Goal: Information Seeking & Learning: Learn about a topic

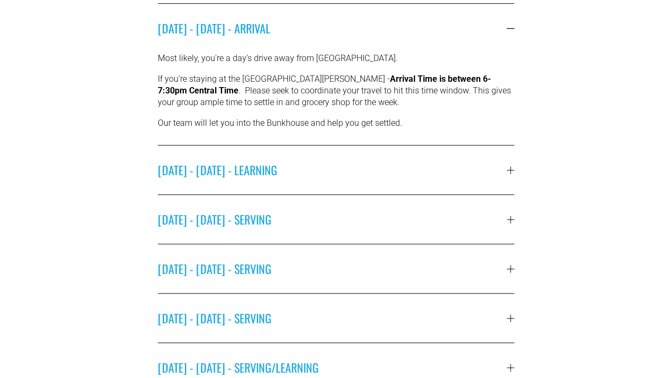
scroll to position [309, 0]
click at [215, 168] on span "[DATE] - [DATE] - LEARNING" at bounding box center [332, 169] width 349 height 17
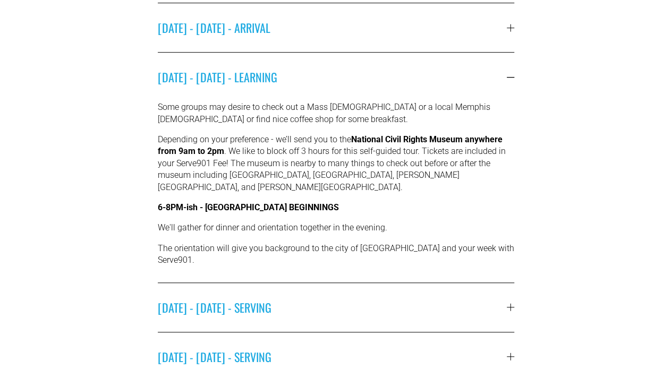
click at [261, 299] on span "[DATE] - [DATE] - SERVING" at bounding box center [332, 307] width 349 height 17
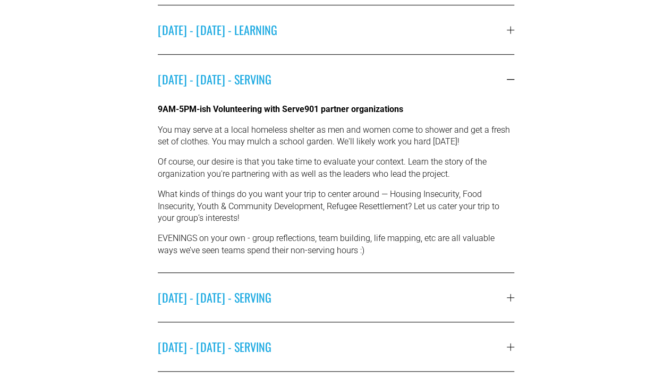
scroll to position [360, 0]
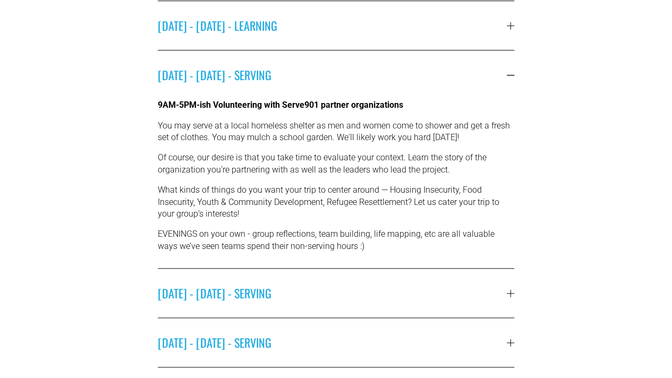
click at [261, 289] on span "[DATE] - [DATE] - SERVING" at bounding box center [332, 293] width 349 height 17
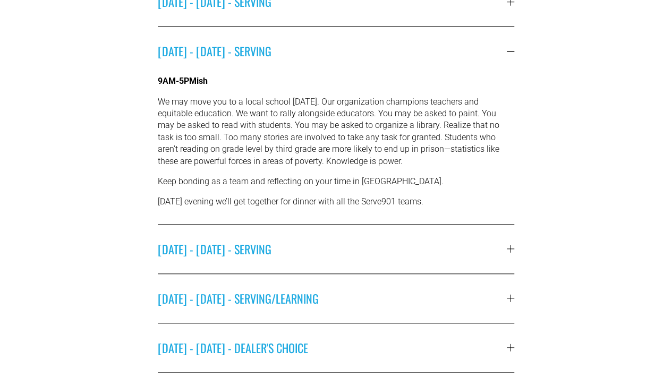
scroll to position [434, 0]
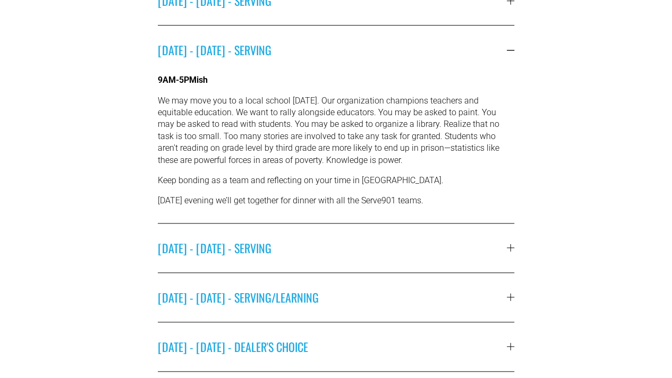
click at [233, 246] on span "[DATE] - [DATE] - SERVING" at bounding box center [332, 248] width 349 height 17
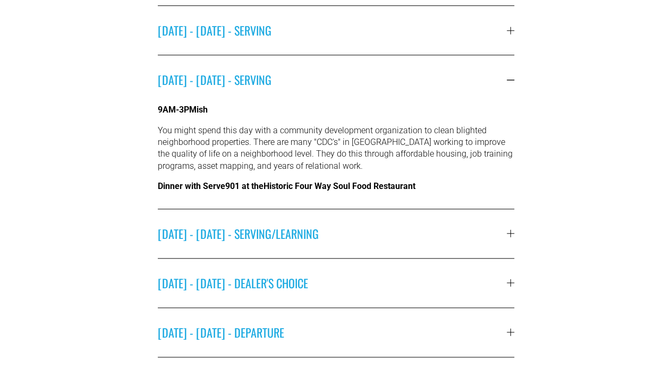
scroll to position [455, 0]
click at [217, 54] on button "[DATE] - [DATE] - SERVING" at bounding box center [336, 29] width 356 height 49
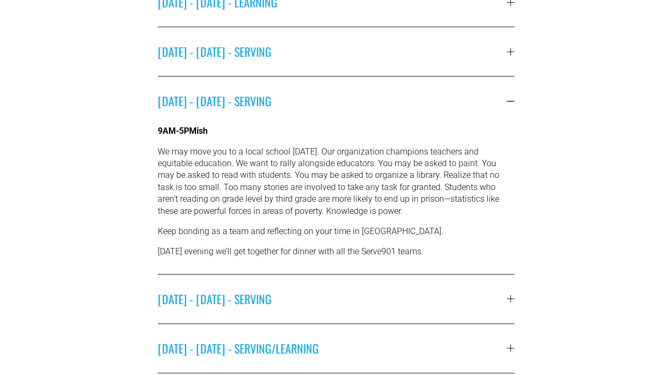
scroll to position [374, 0]
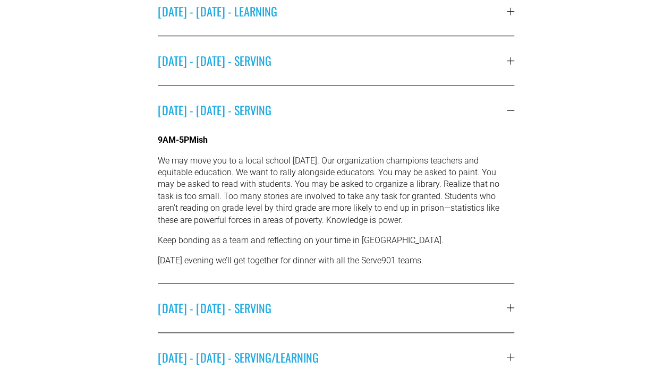
click at [217, 56] on span "[DATE] - [DATE] - SERVING" at bounding box center [332, 60] width 349 height 17
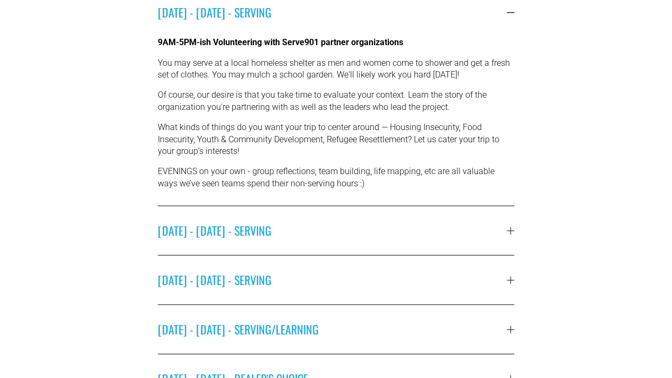
scroll to position [424, 0]
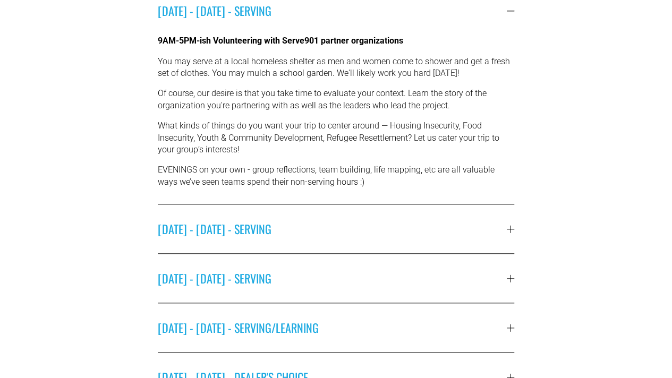
click at [238, 285] on span "[DATE] - [DATE] - SERVING" at bounding box center [332, 278] width 349 height 17
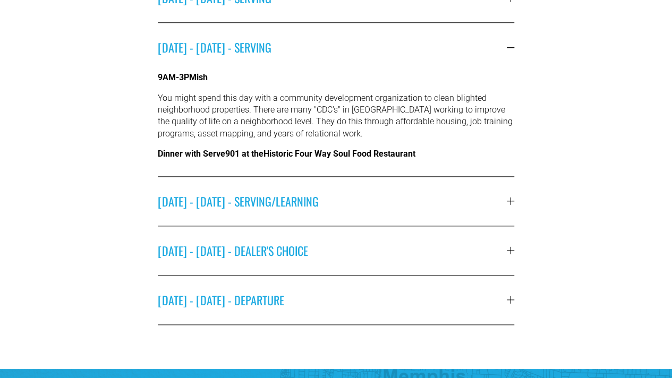
scroll to position [486, 0]
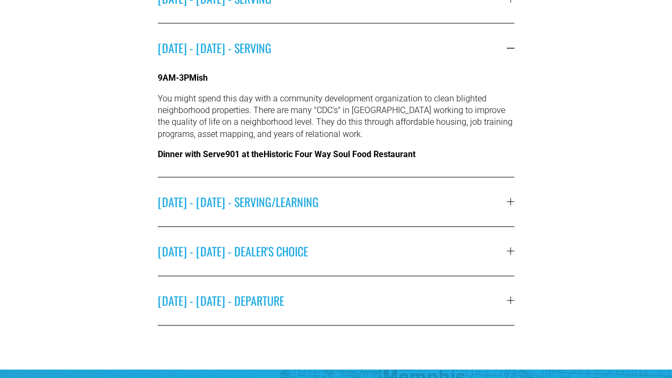
click at [198, 215] on button "[DATE] - [DATE] - SERVING/LEARNING" at bounding box center [336, 201] width 356 height 49
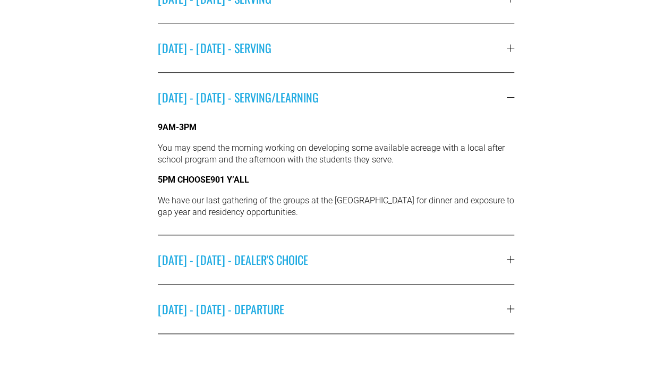
click at [185, 268] on span "[DATE] - [DATE] - DEALER'S CHOICE" at bounding box center [332, 259] width 349 height 17
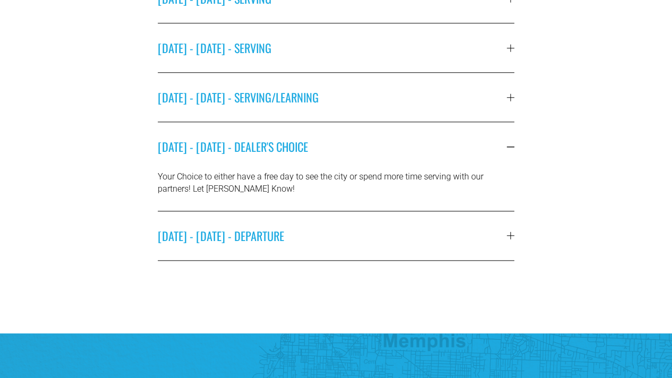
click at [190, 232] on button "[DATE] - [DATE] - DEPARTURE" at bounding box center [336, 235] width 356 height 49
